Goal: Task Accomplishment & Management: Use online tool/utility

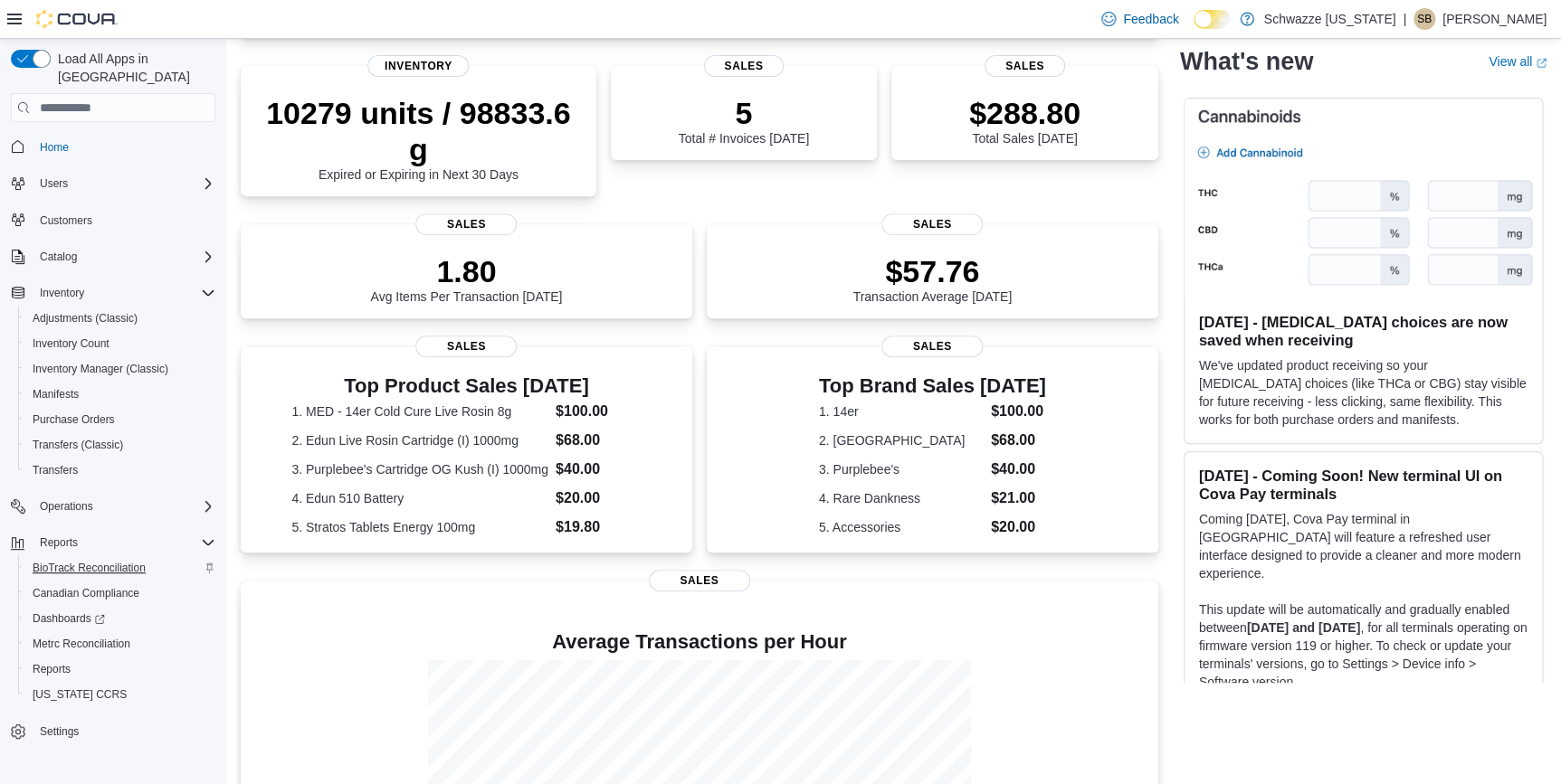
scroll to position [247, 0]
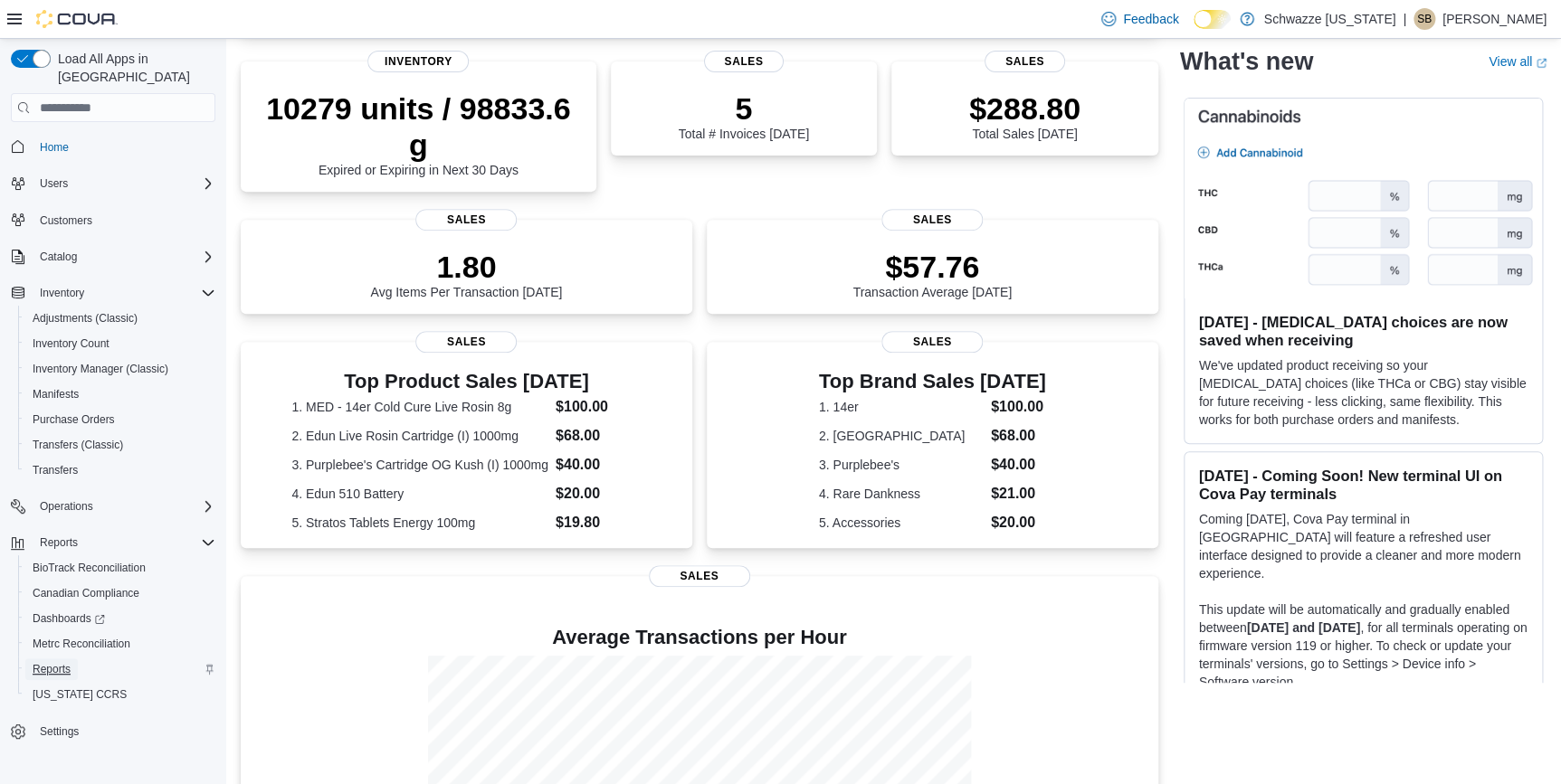
click at [63, 663] on span "Reports" at bounding box center [51, 670] width 38 height 15
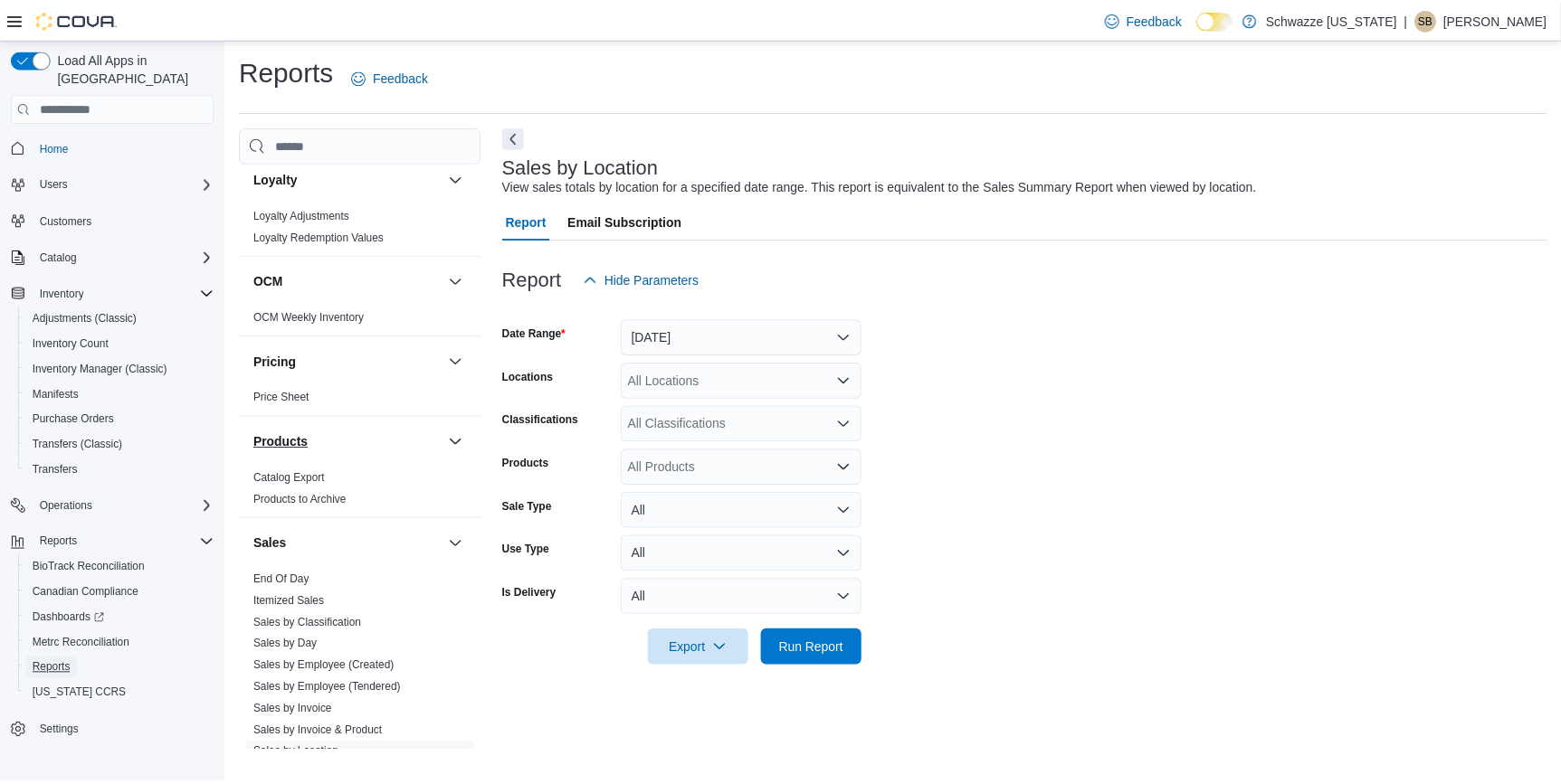
scroll to position [1233, 0]
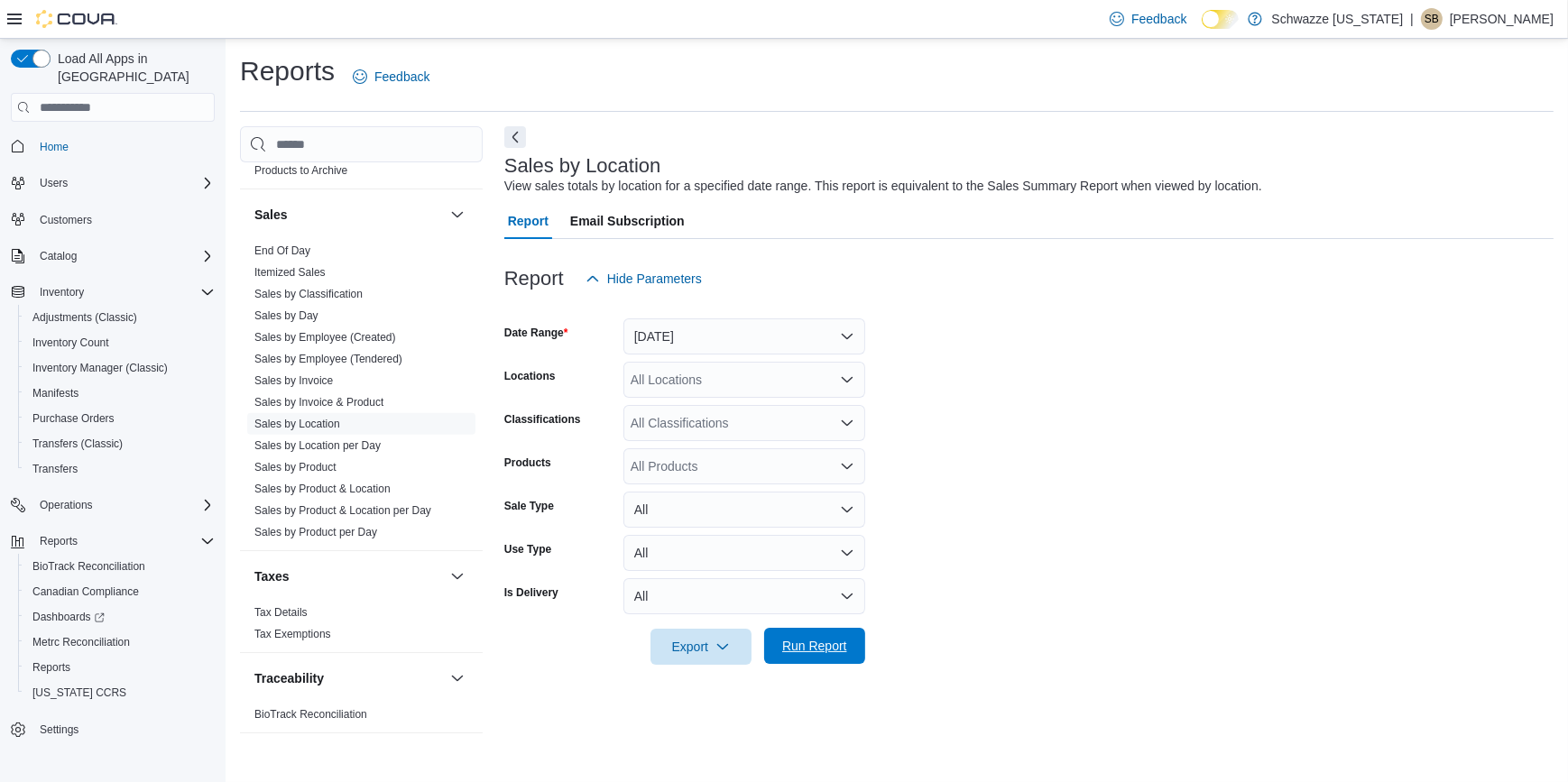
click at [818, 633] on span "Run Report" at bounding box center [814, 645] width 79 height 36
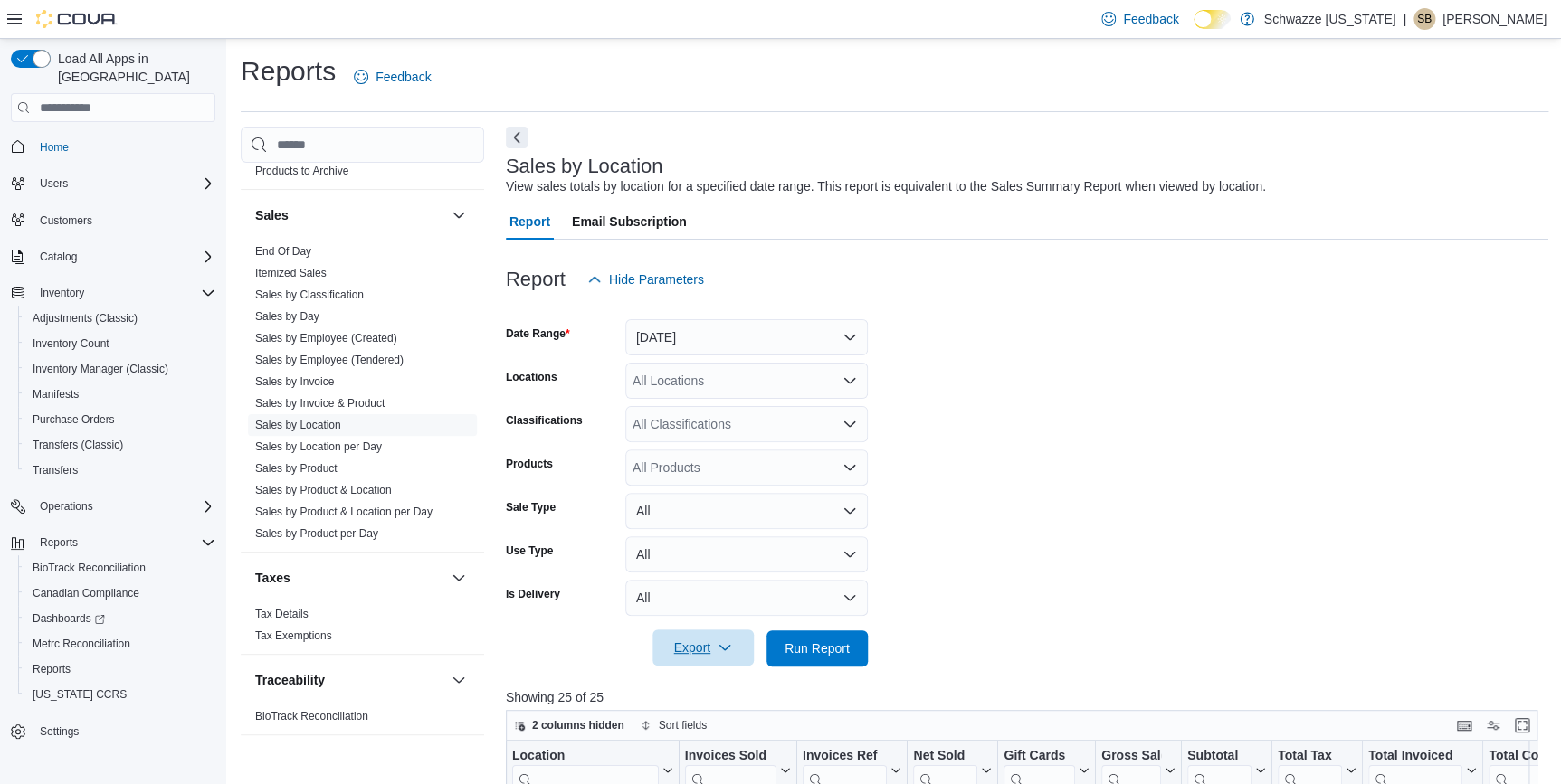
click at [714, 651] on span "Export" at bounding box center [703, 647] width 80 height 36
click at [720, 538] on span "Export to Excel" at bounding box center [705, 539] width 82 height 15
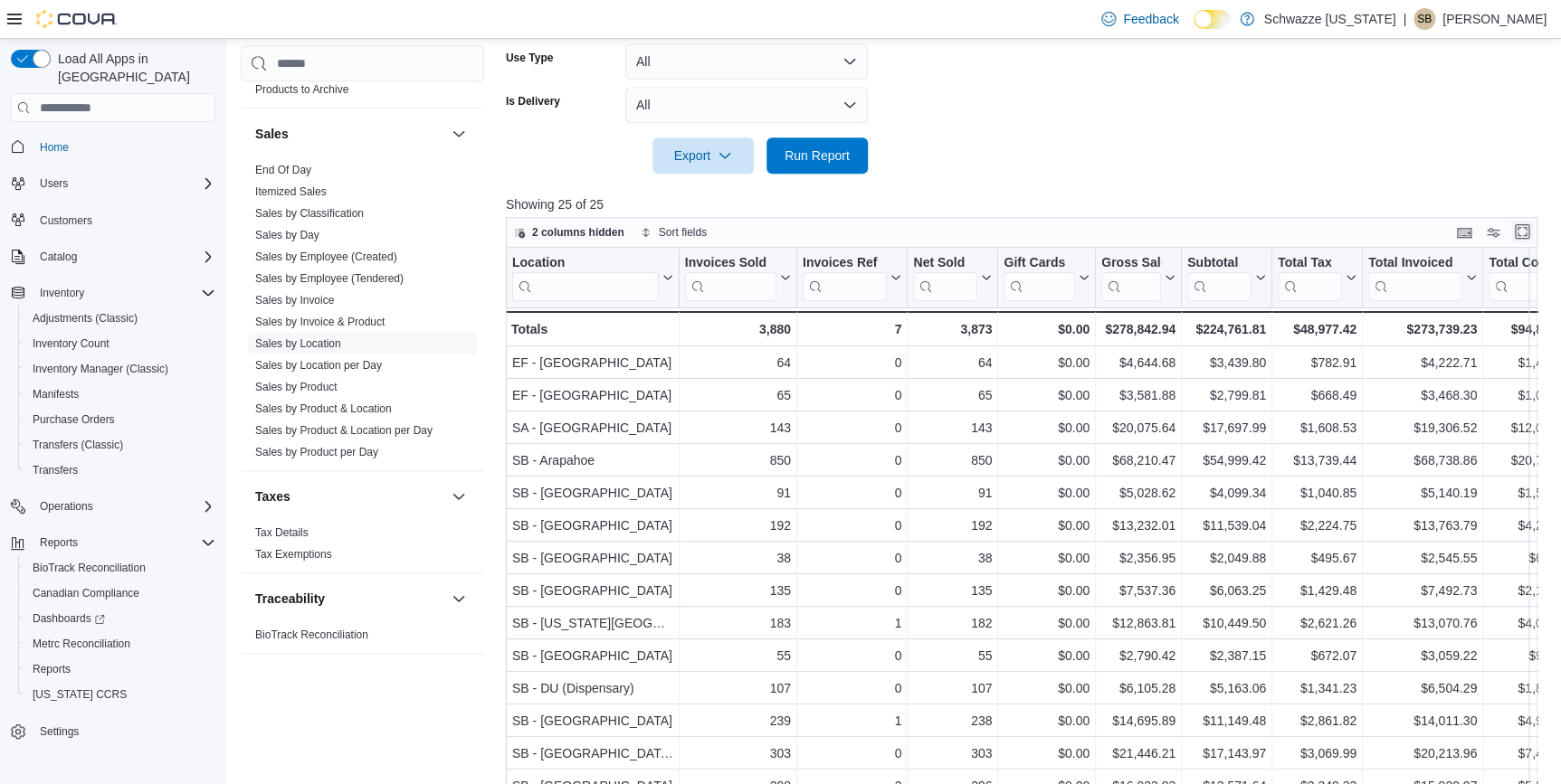
click at [1533, 231] on button "Enter fullscreen" at bounding box center [1521, 231] width 21 height 21
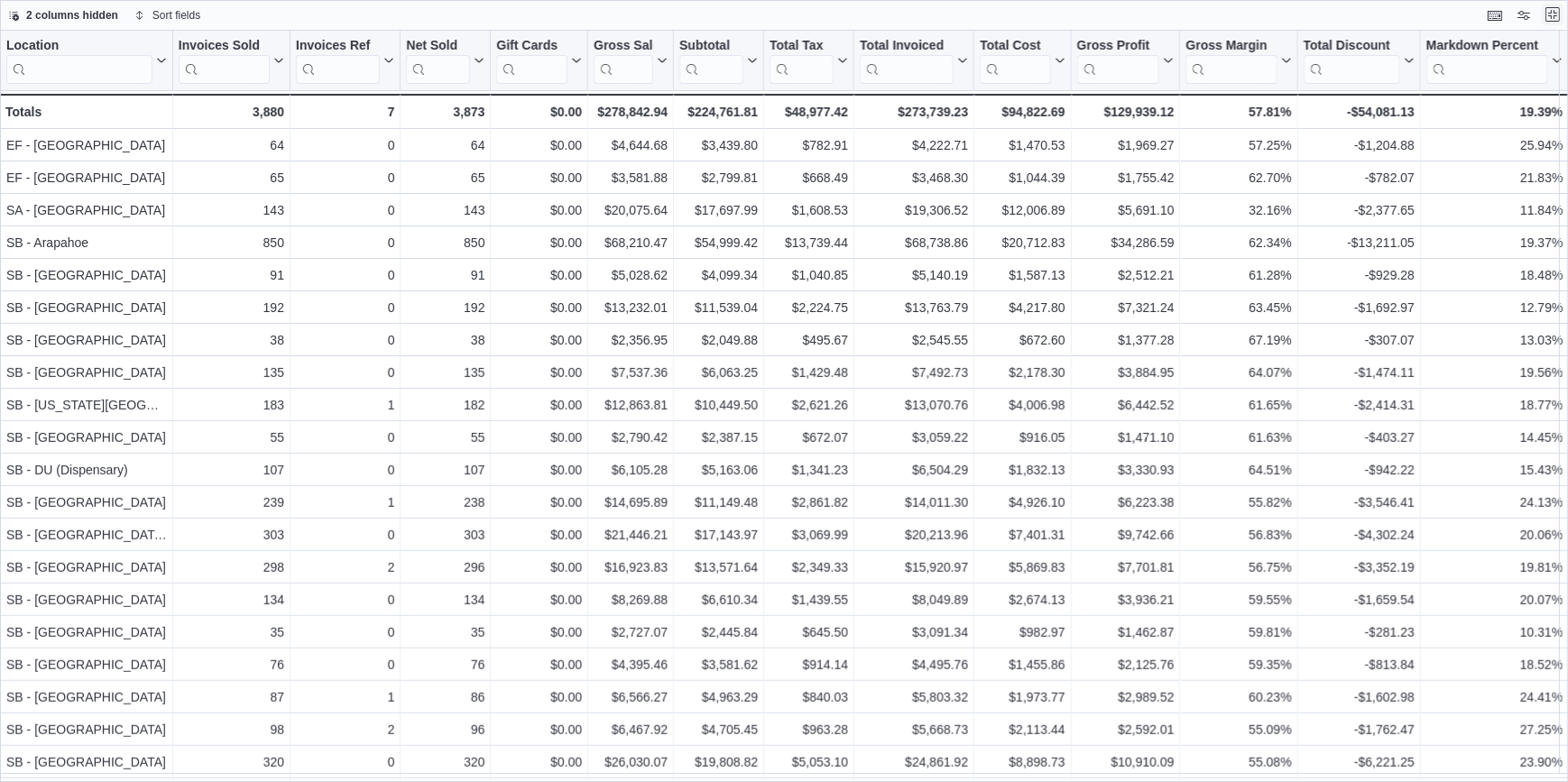
click at [1550, 15] on button "Exit fullscreen" at bounding box center [1551, 14] width 21 height 21
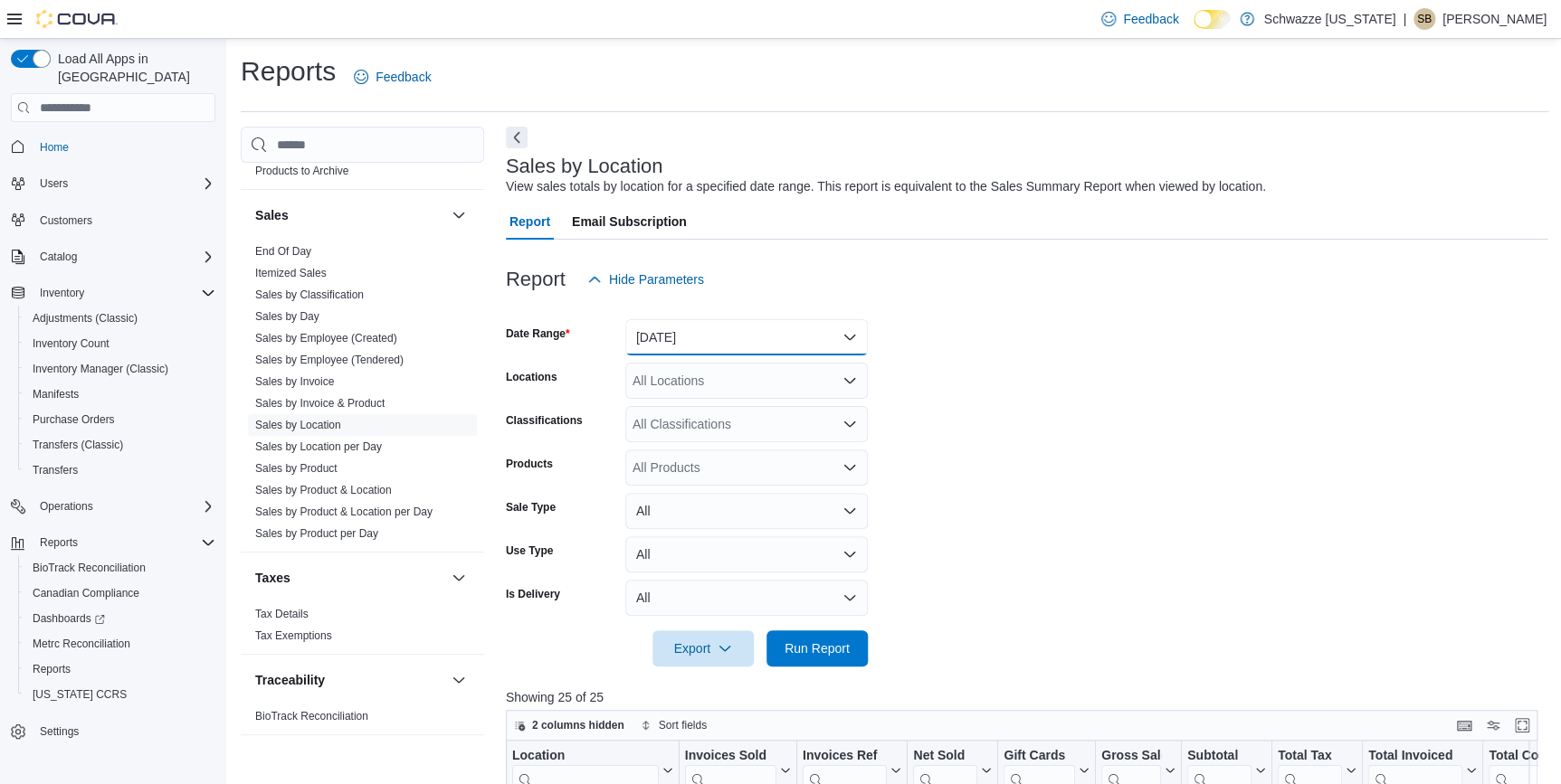
click at [829, 335] on button "Yesterday" at bounding box center [747, 337] width 243 height 36
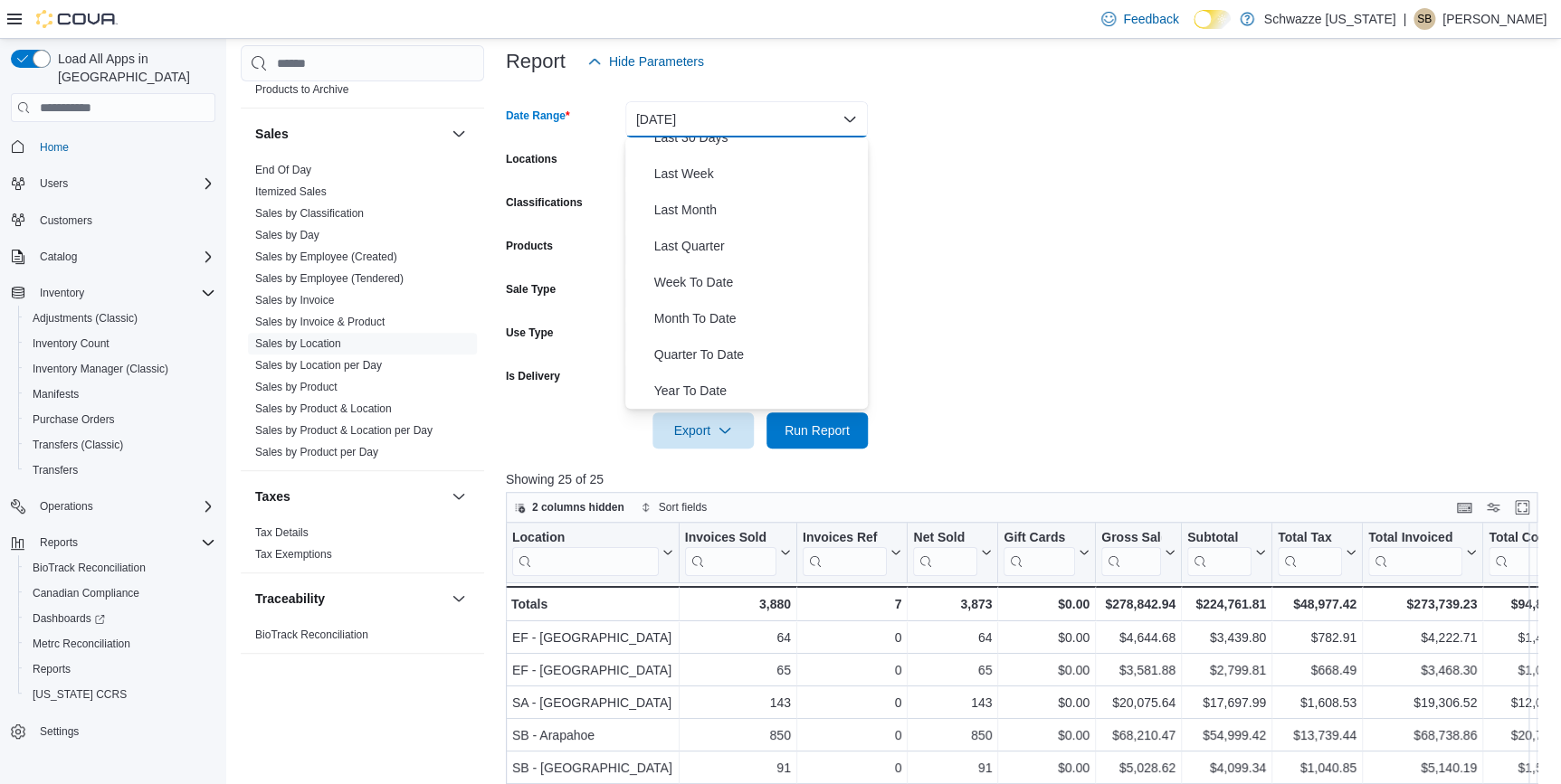
scroll to position [247, 0]
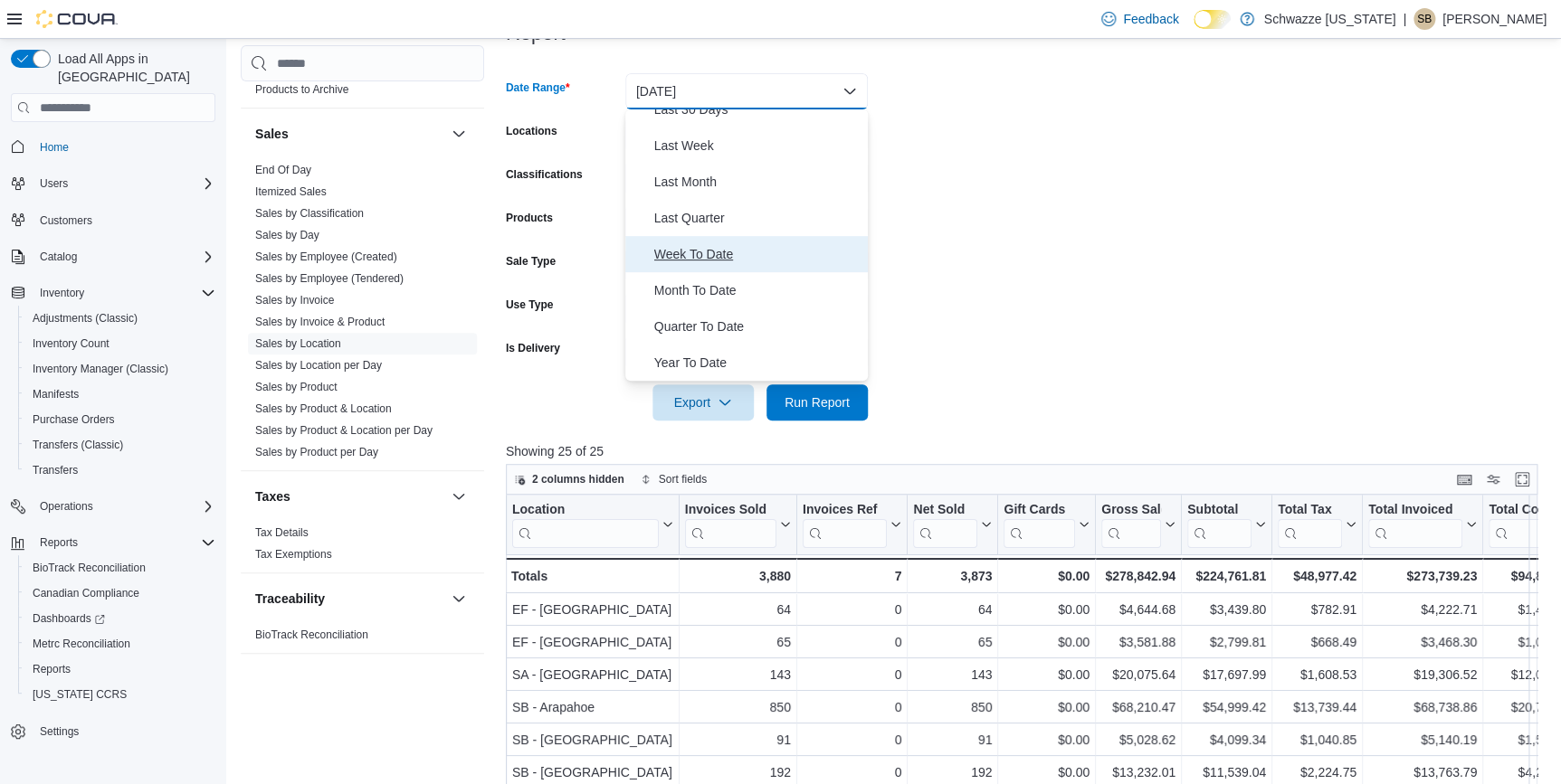
click at [731, 253] on span "Week To Date" at bounding box center [757, 254] width 207 height 21
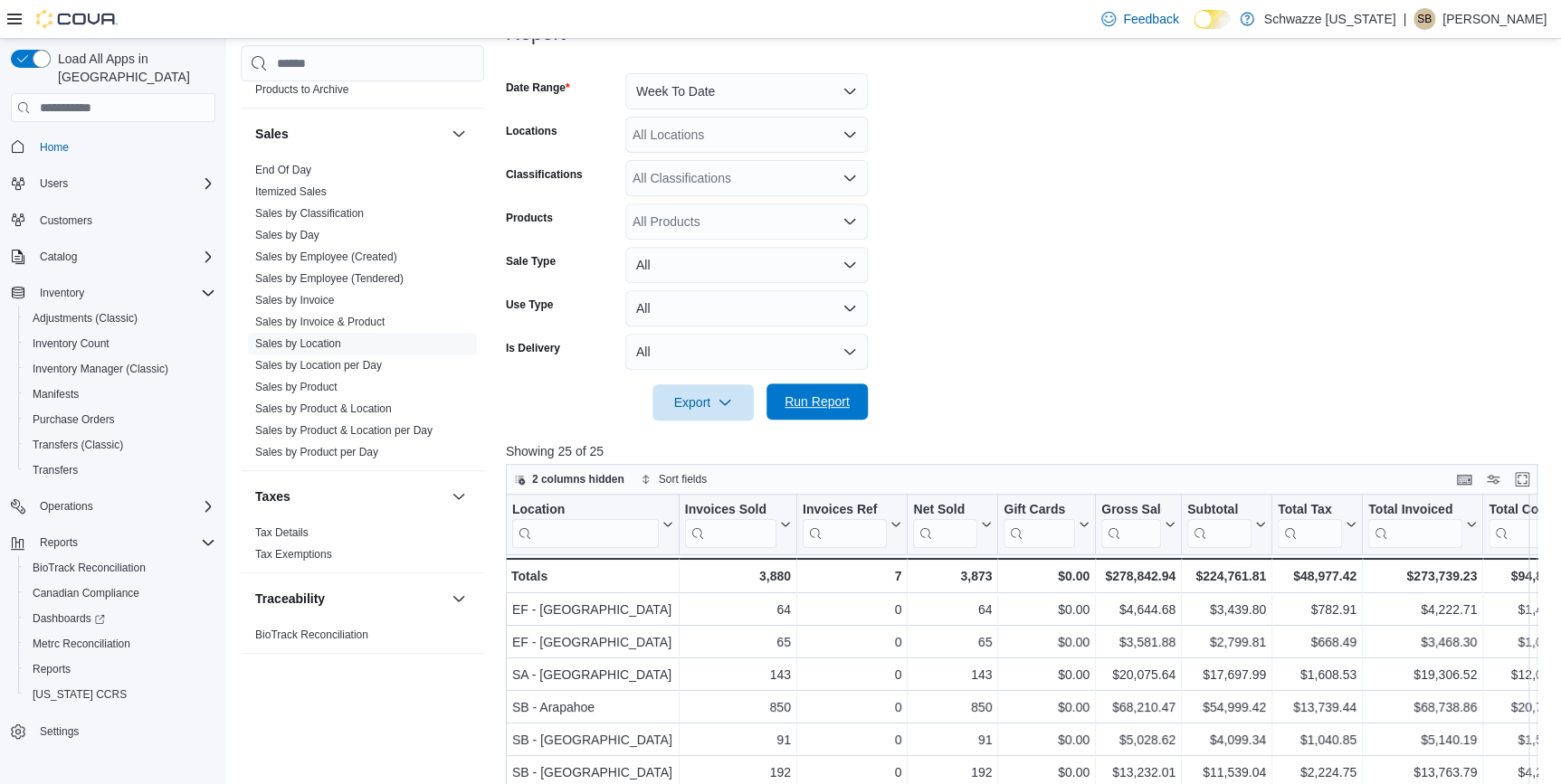
click at [806, 402] on span "Run Report" at bounding box center [817, 402] width 65 height 19
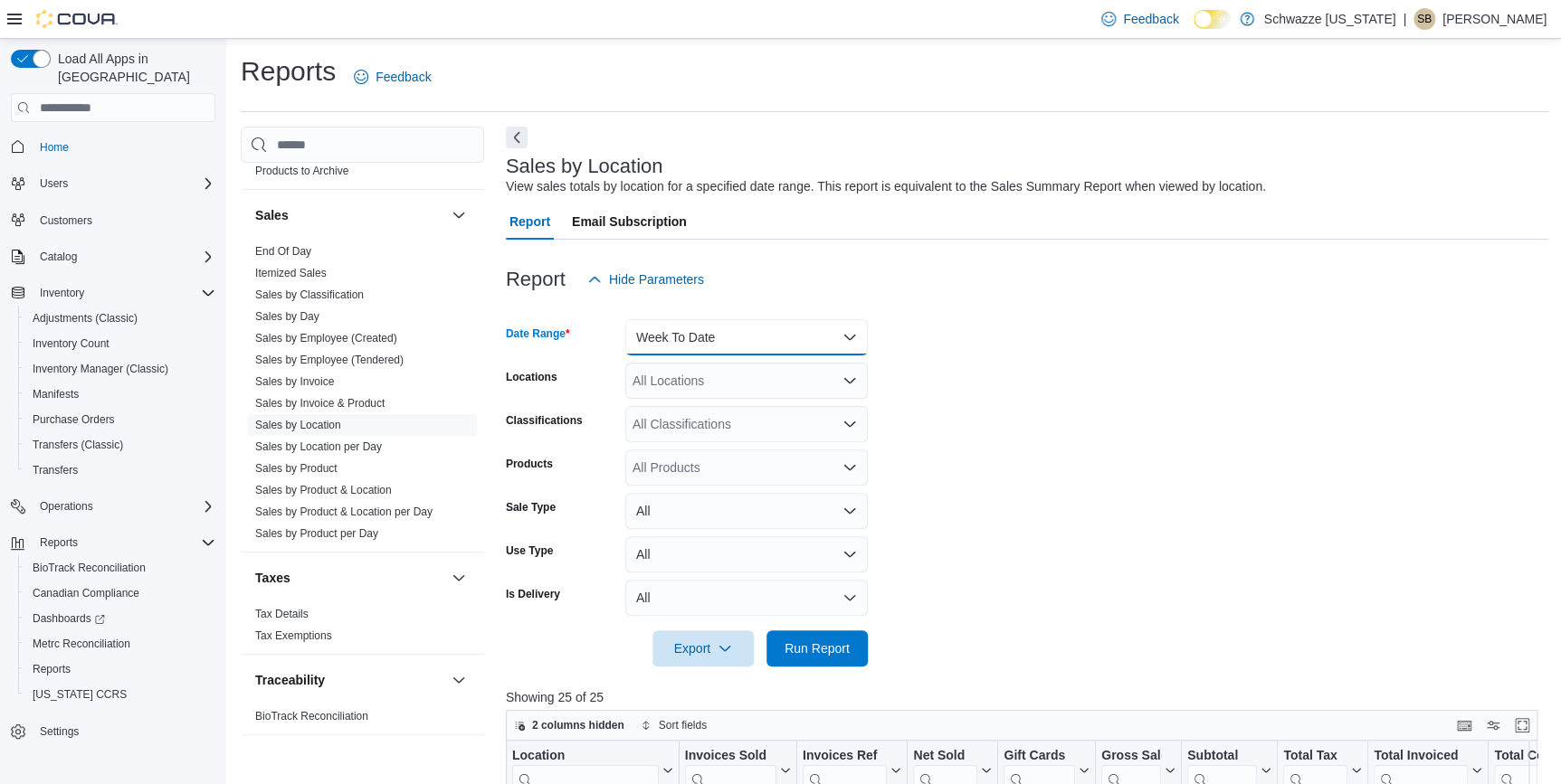
click at [806, 338] on button "Week To Date" at bounding box center [747, 337] width 243 height 36
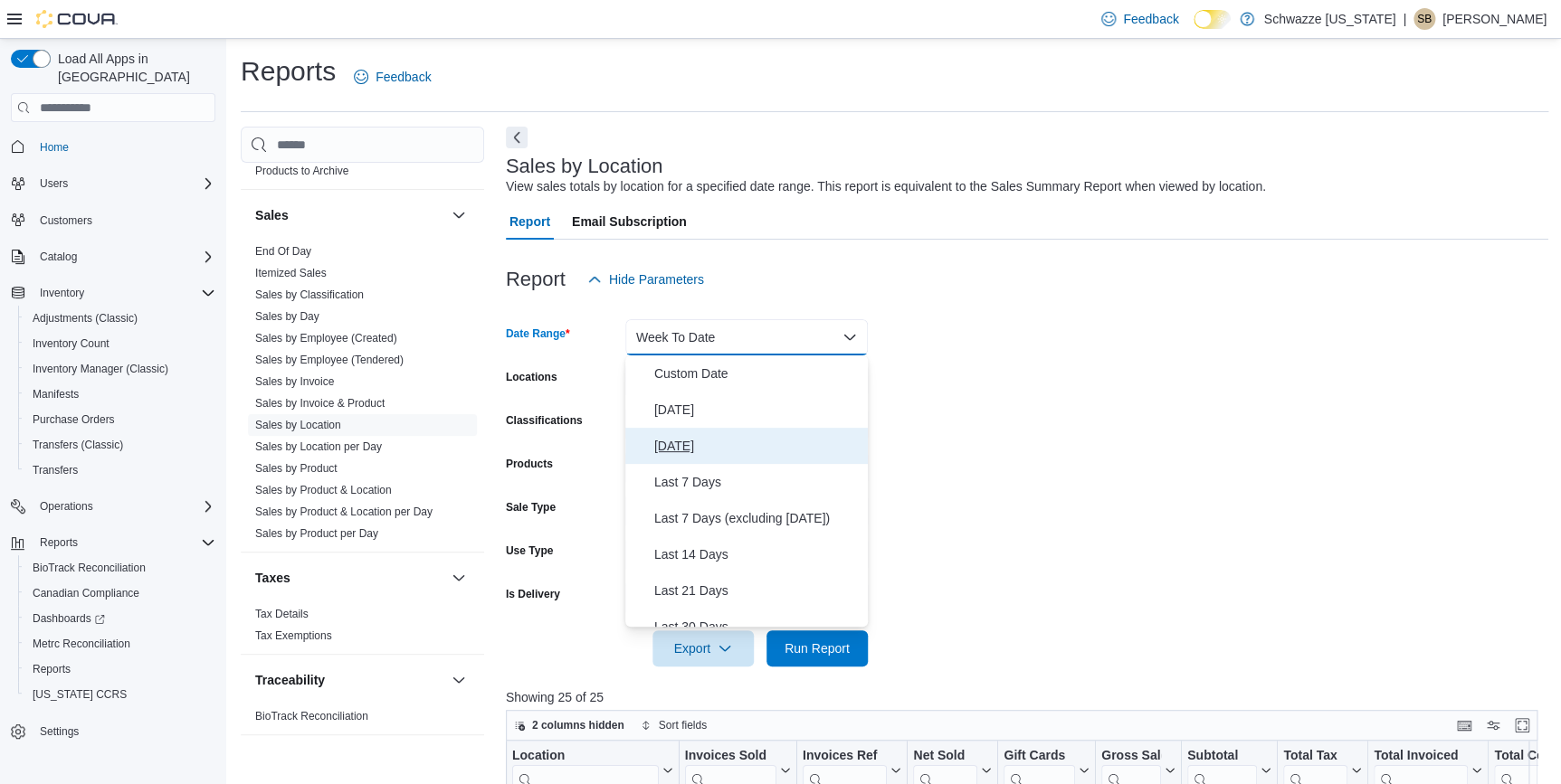
click at [709, 447] on span "Yesterday" at bounding box center [757, 446] width 207 height 21
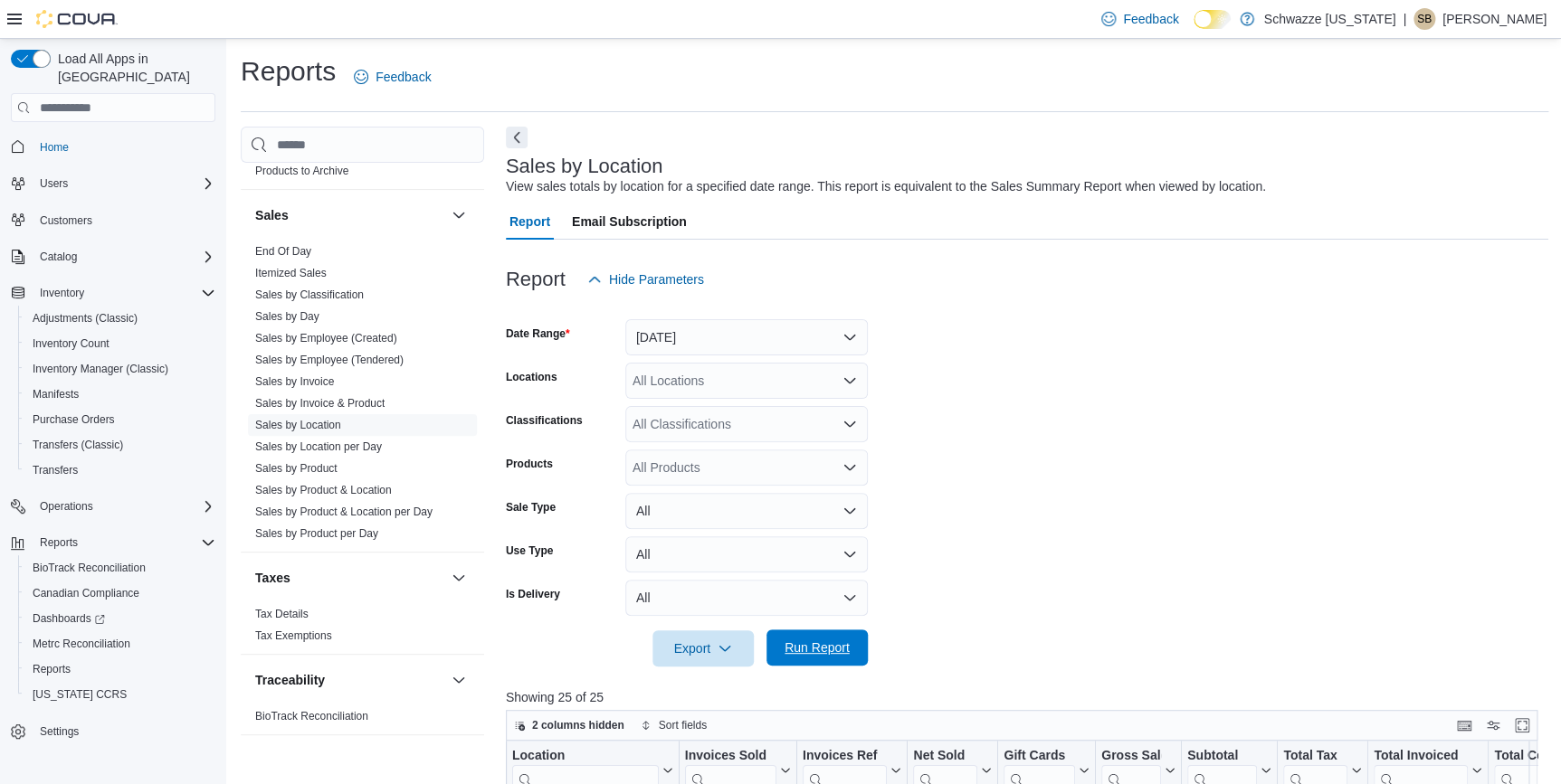
click at [833, 643] on span "Run Report" at bounding box center [817, 648] width 65 height 19
click at [831, 327] on button "Yesterday" at bounding box center [747, 337] width 243 height 36
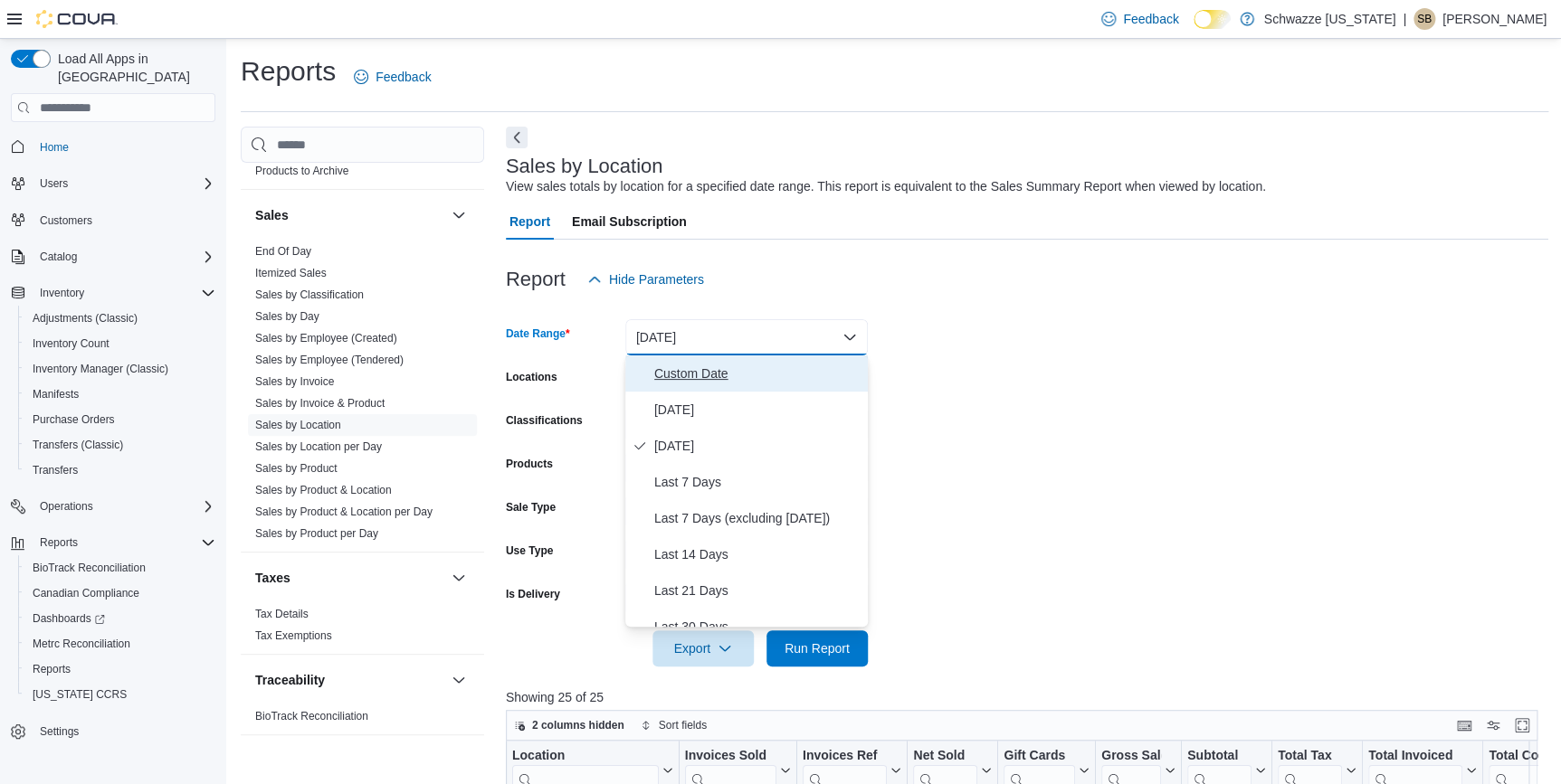
click at [740, 371] on span "Custom Date" at bounding box center [757, 373] width 207 height 21
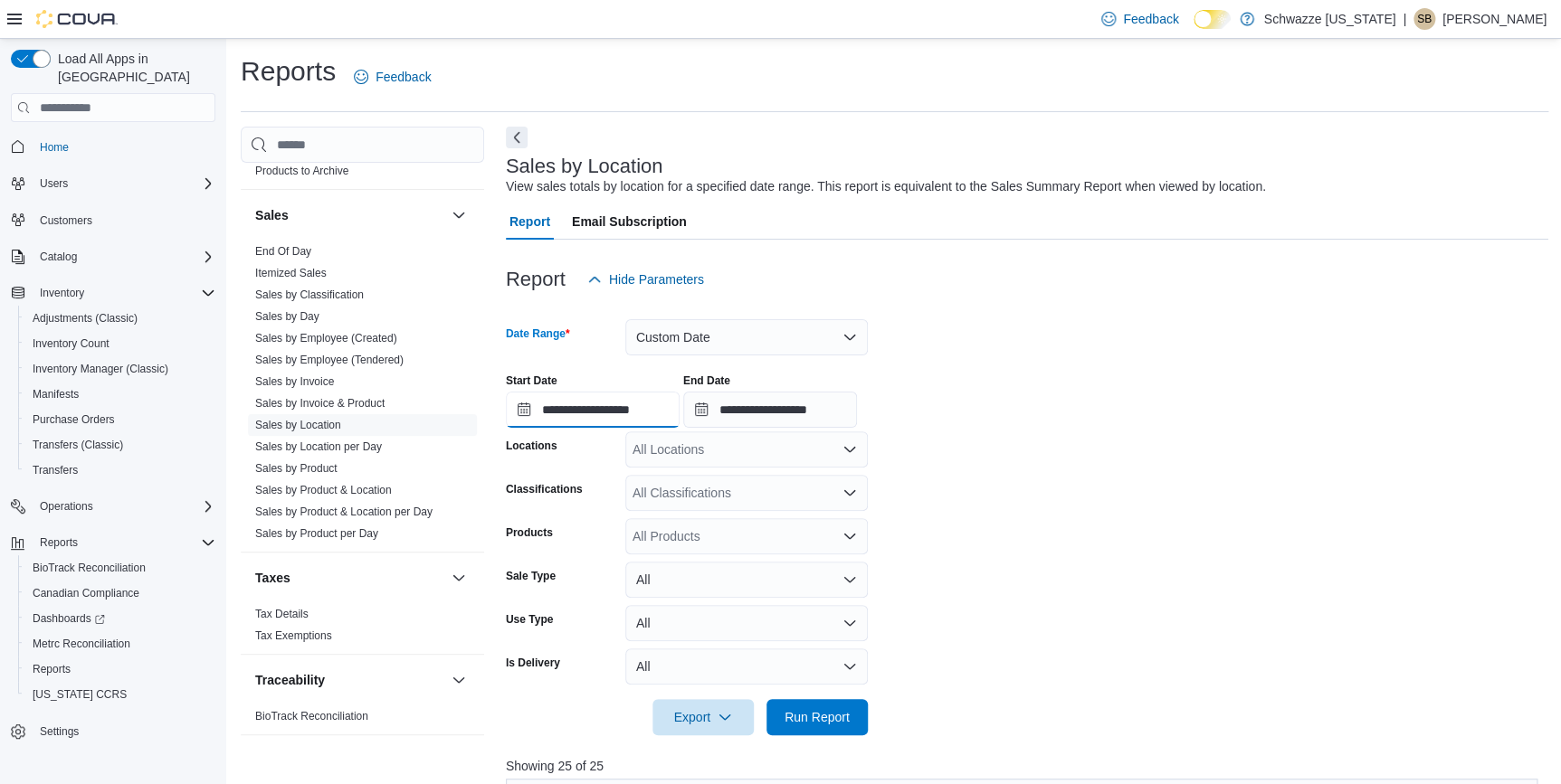
click at [625, 406] on input "**********" at bounding box center [592, 410] width 173 height 36
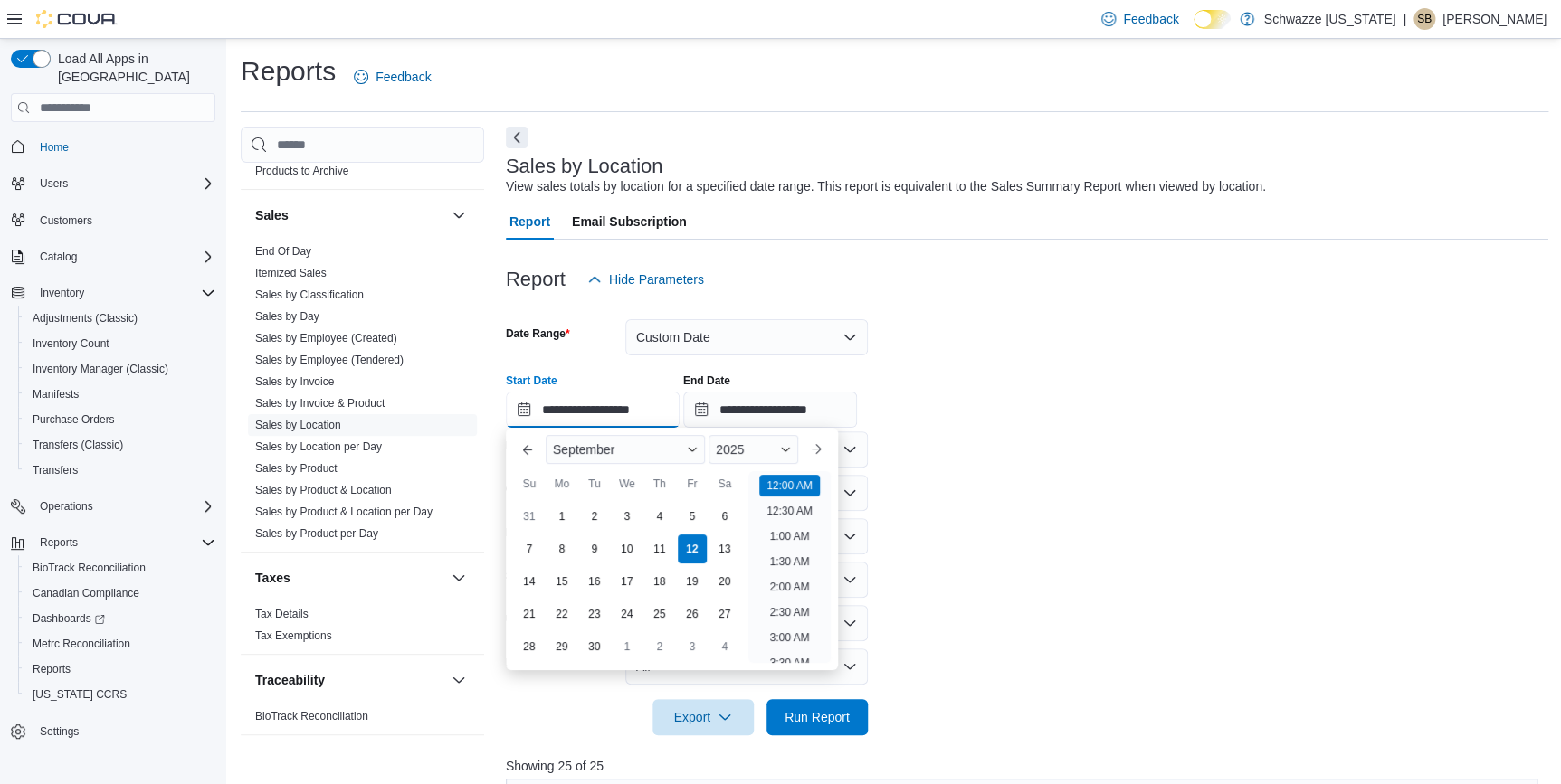
scroll to position [56, 0]
click at [537, 550] on div "7" at bounding box center [528, 550] width 32 height 32
type input "**********"
click at [1261, 498] on form "**********" at bounding box center [1027, 516] width 1042 height 437
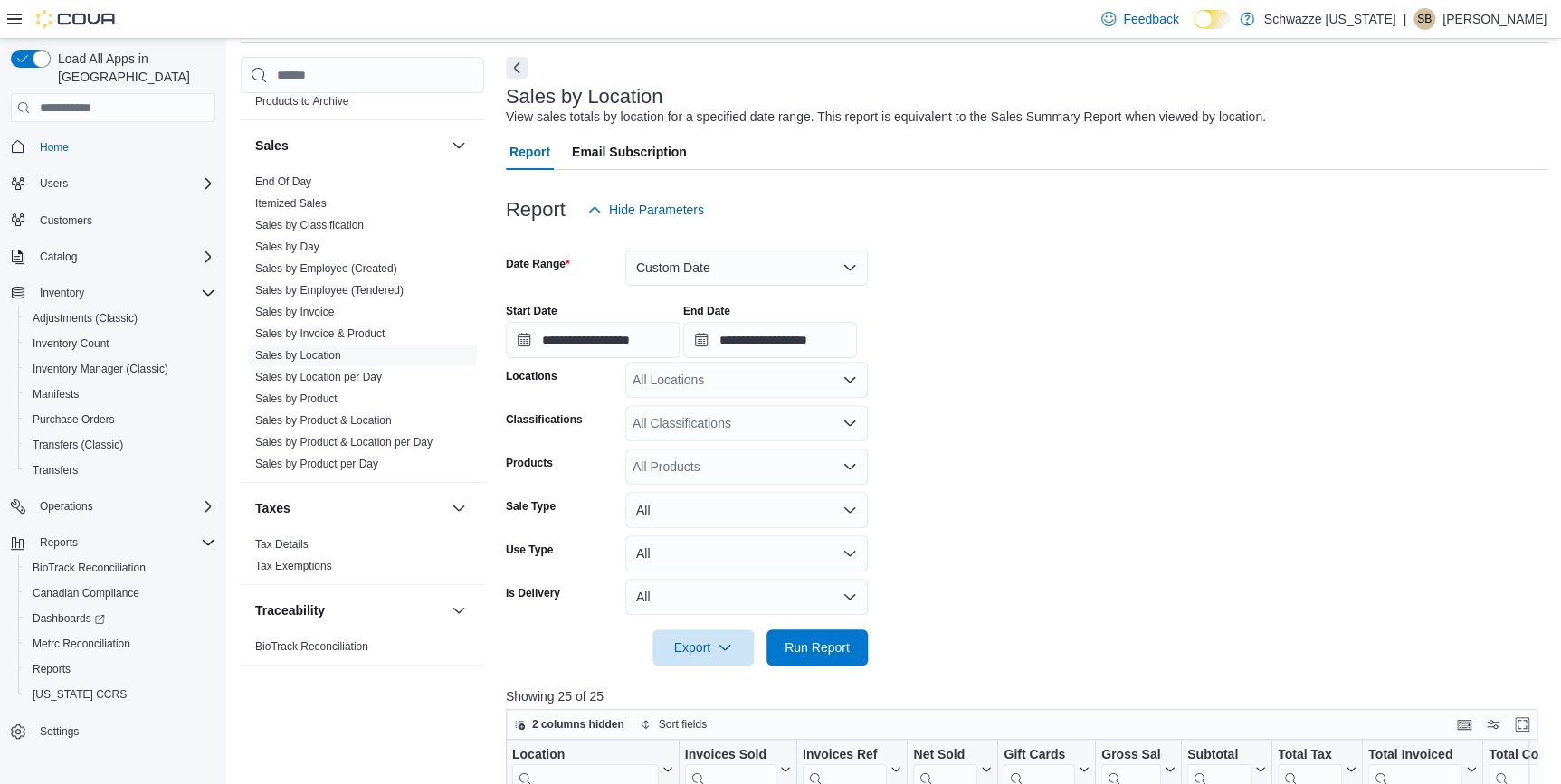
scroll to position [164, 0]
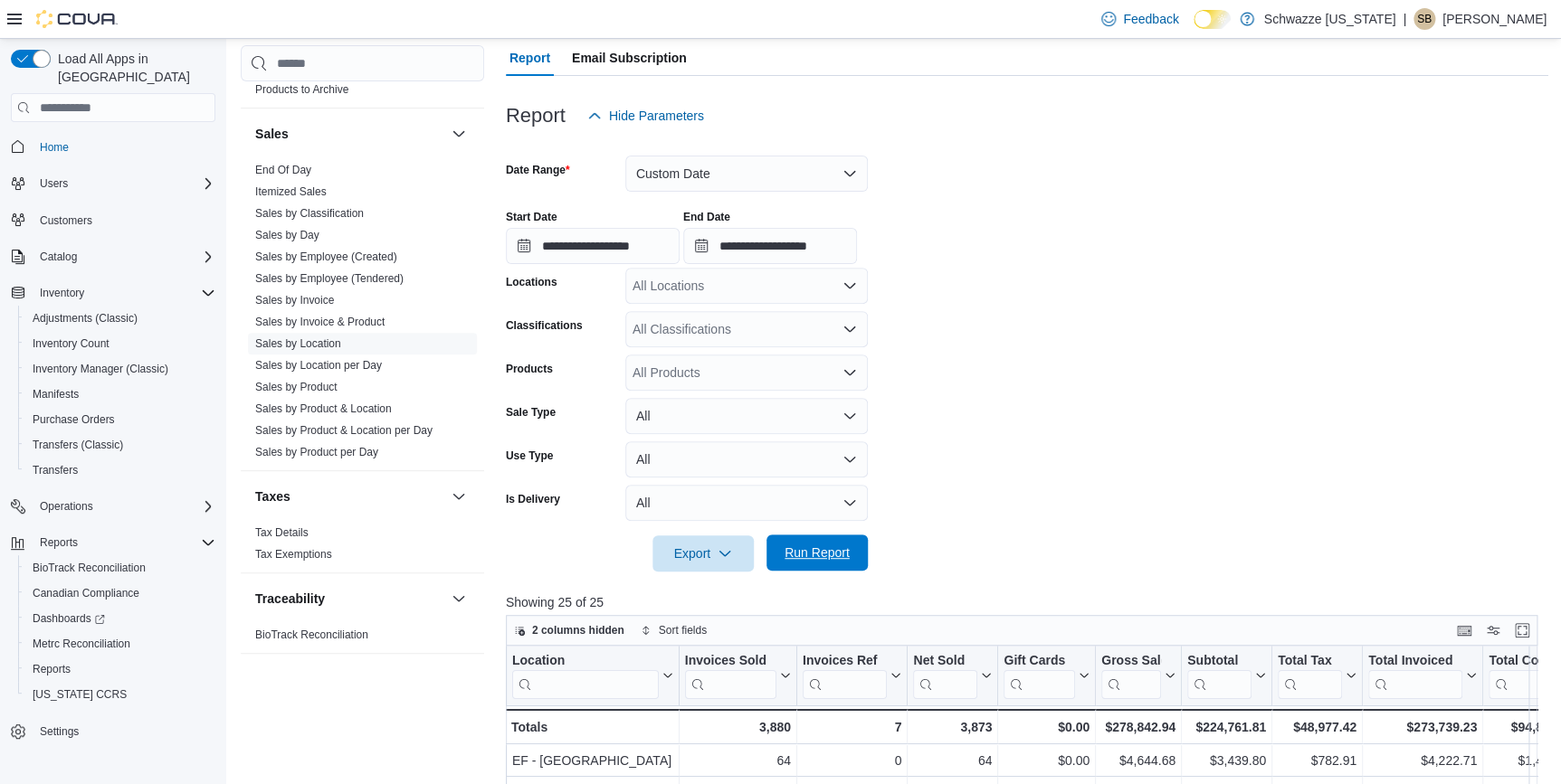
click at [829, 544] on span "Run Report" at bounding box center [817, 553] width 65 height 19
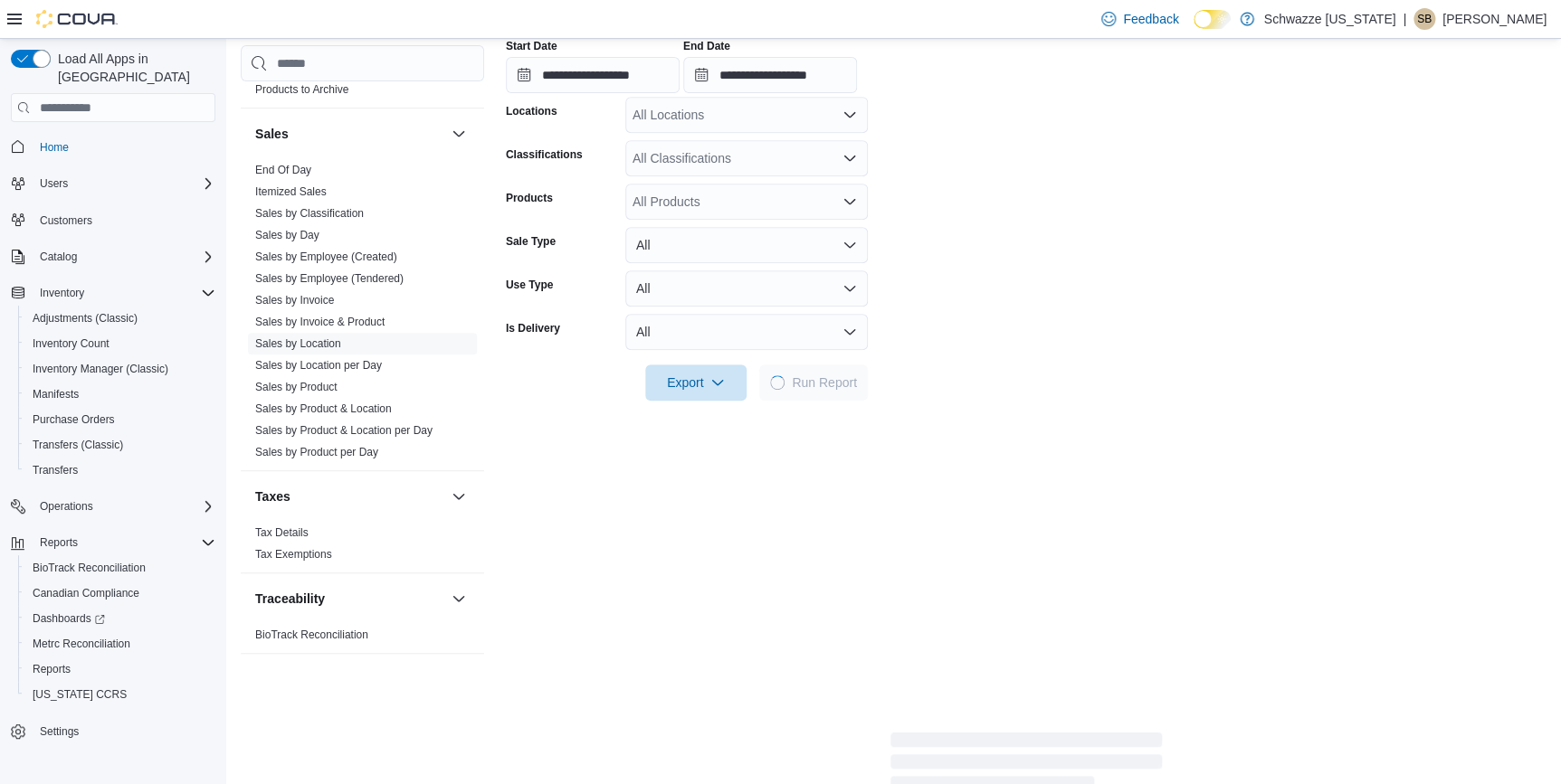
scroll to position [493, 0]
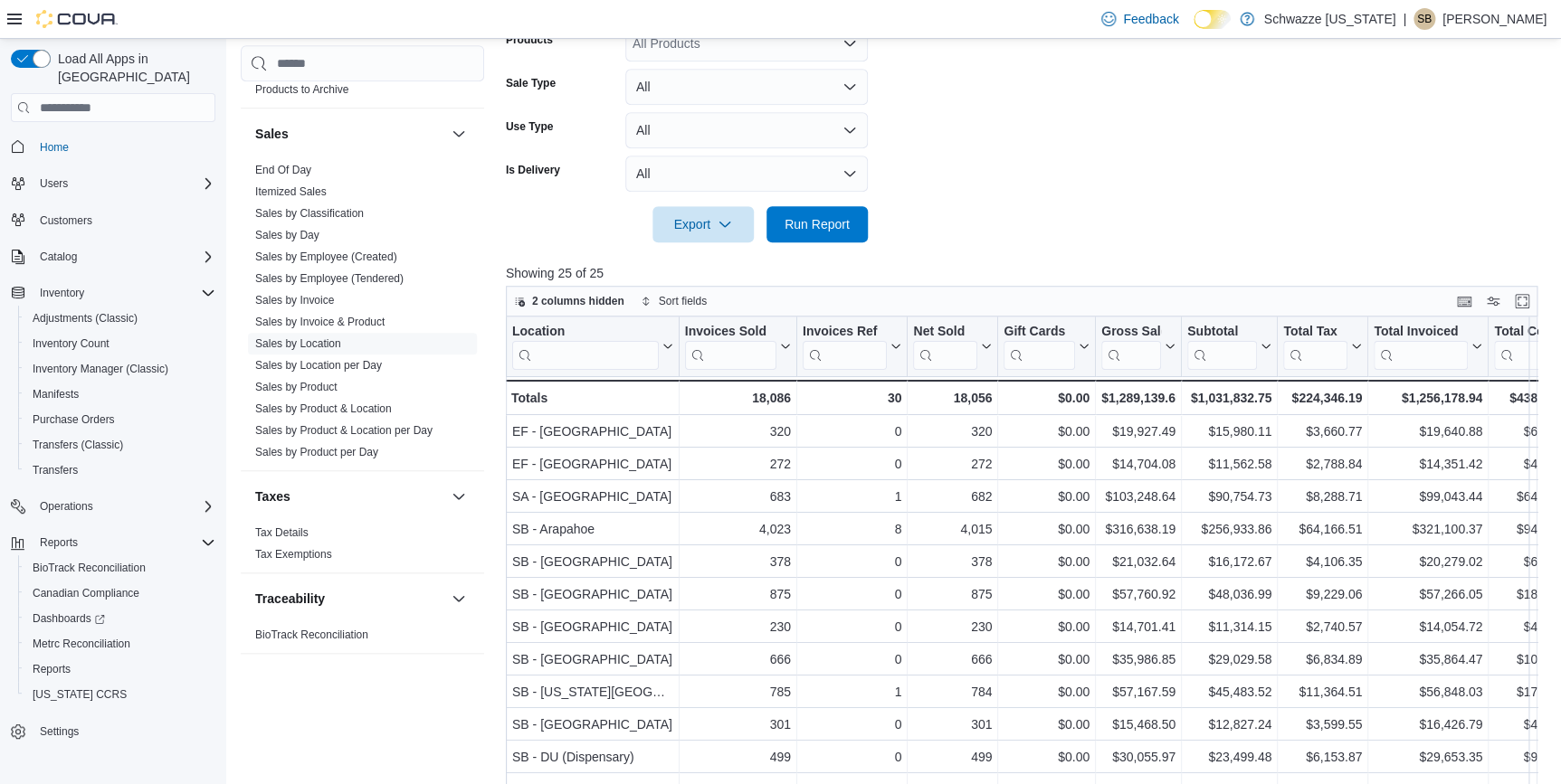
click at [1093, 197] on div at bounding box center [1027, 199] width 1042 height 15
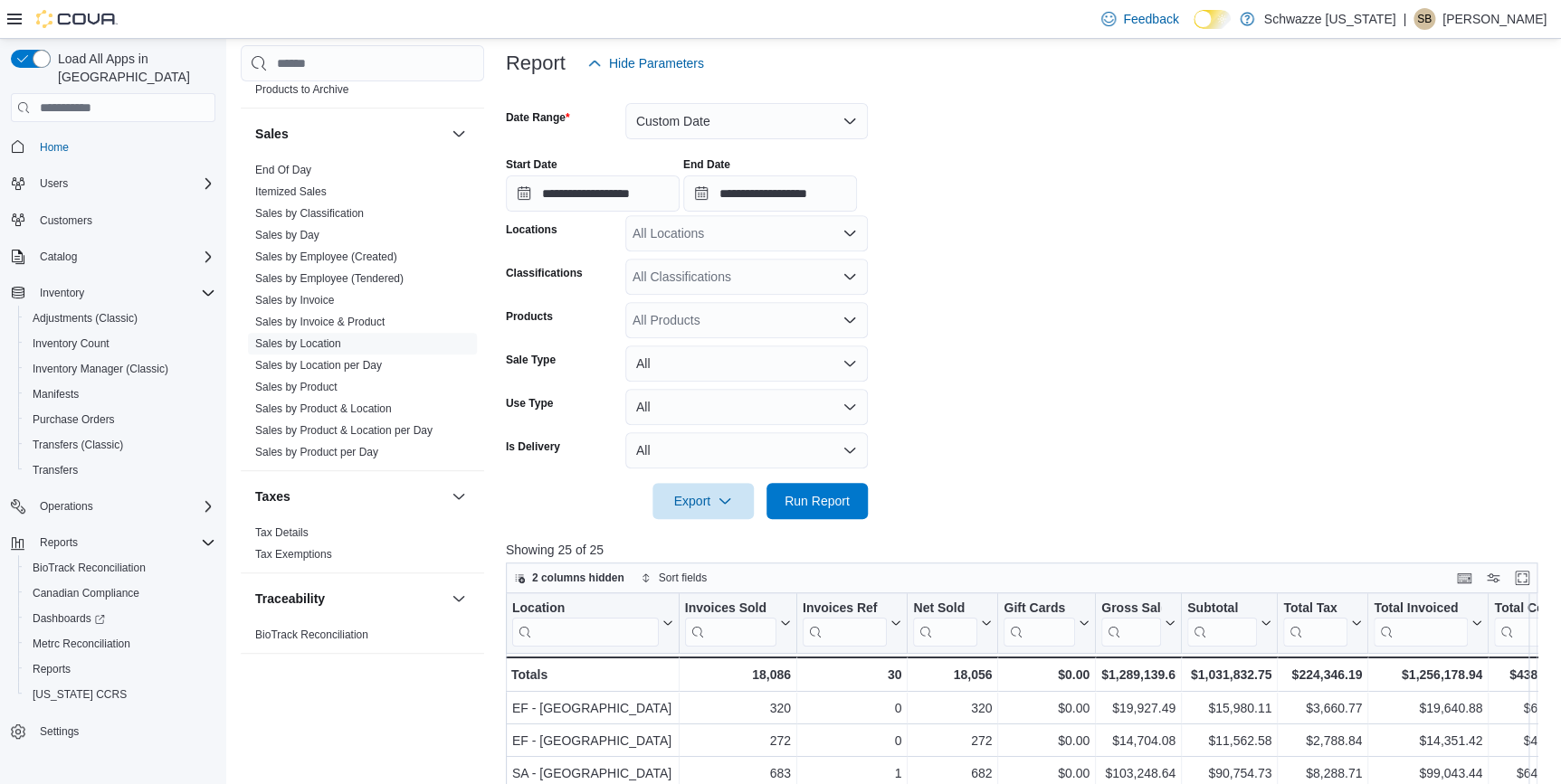
scroll to position [0, 0]
